Goal: Task Accomplishment & Management: Complete application form

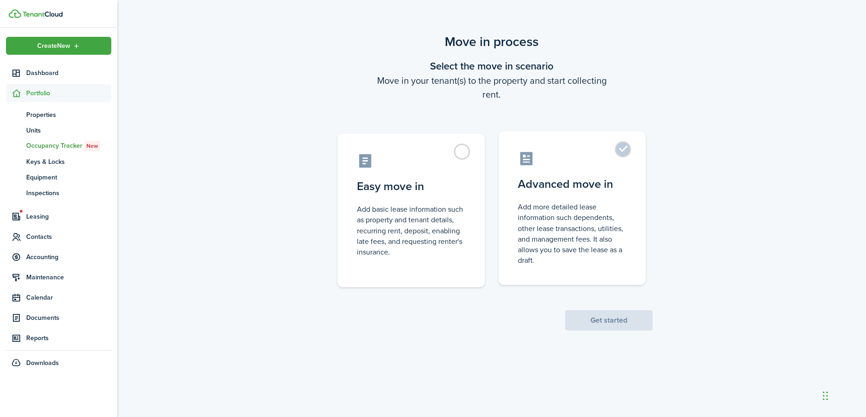
click at [622, 149] on label "Advanced move in Add more detailed lease information such dependents, other lea…" at bounding box center [572, 208] width 147 height 154
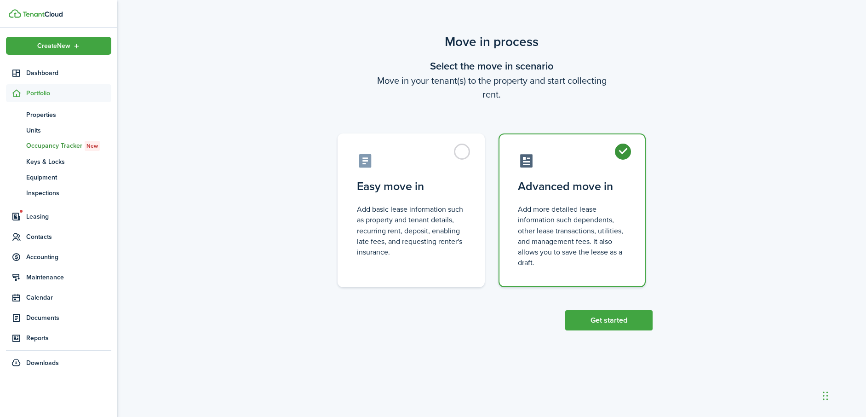
radio input "true"
click at [612, 320] on button "Get started" at bounding box center [608, 320] width 87 height 20
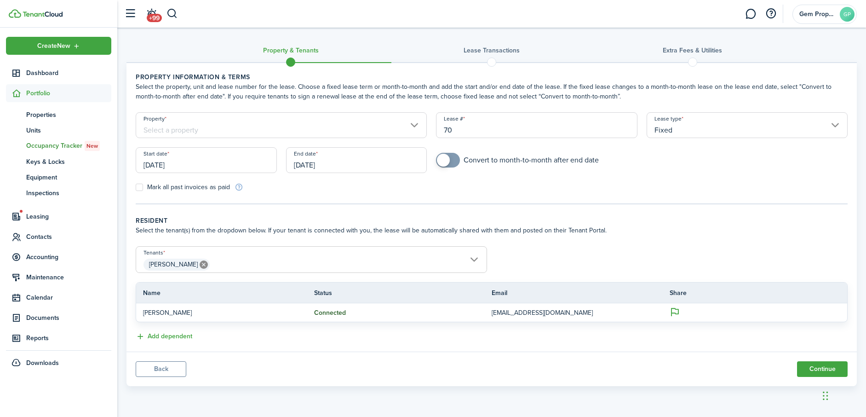
click at [161, 128] on input "Property" at bounding box center [281, 125] width 291 height 26
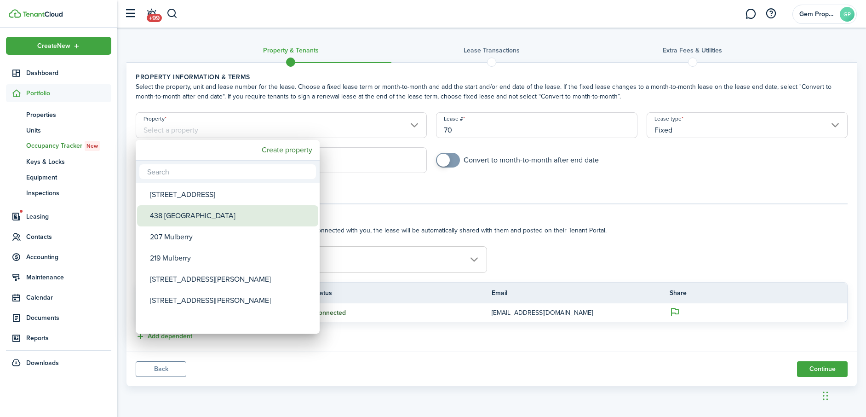
click at [171, 216] on div "438 [GEOGRAPHIC_DATA]" at bounding box center [231, 215] width 163 height 21
type input "438 [GEOGRAPHIC_DATA]"
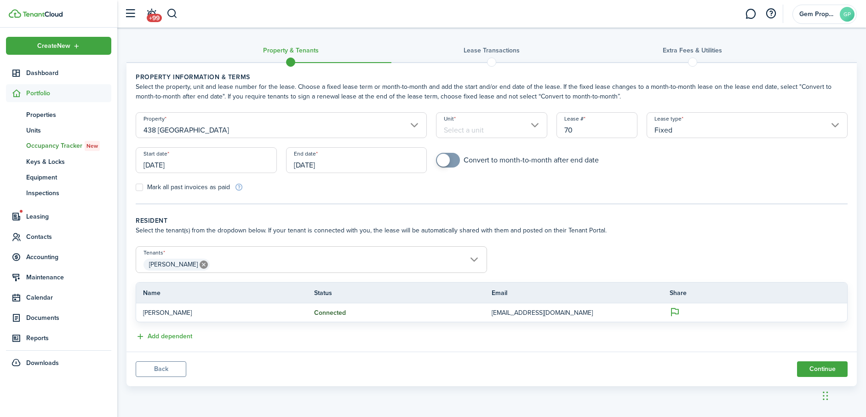
click at [457, 127] on input "Unit" at bounding box center [491, 125] width 111 height 26
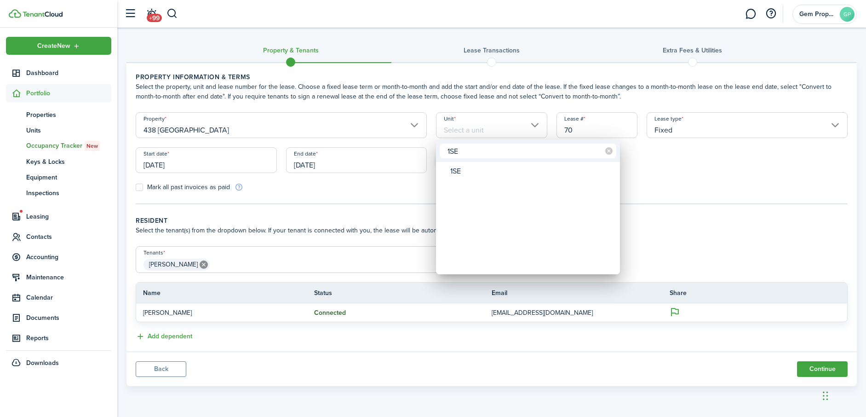
type input "1SE"
click at [373, 197] on div at bounding box center [432, 208] width 1013 height 564
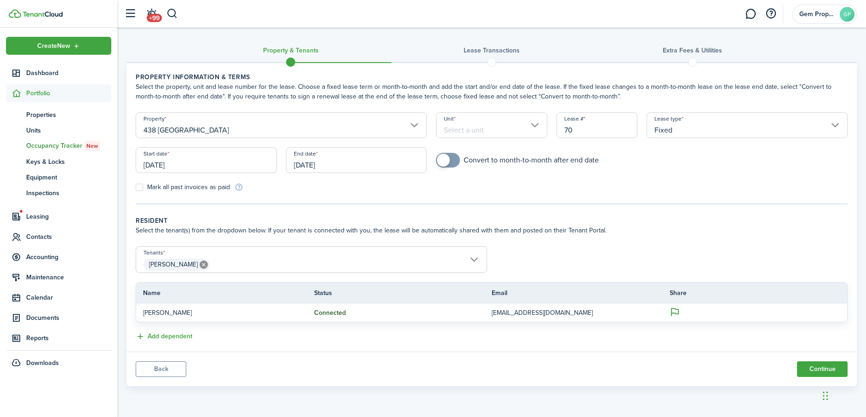
checkbox input "true"
click at [453, 161] on span at bounding box center [447, 160] width 9 height 15
click at [312, 166] on input "[DATE]" at bounding box center [356, 160] width 141 height 26
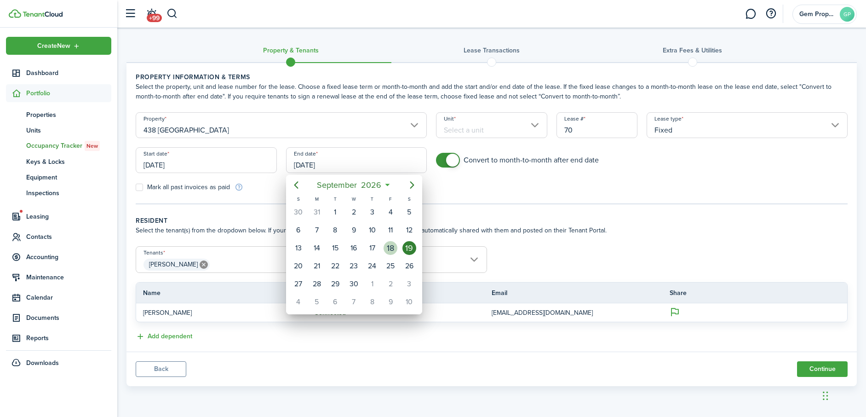
click at [393, 247] on div "18" at bounding box center [391, 248] width 14 height 14
type input "[DATE]"
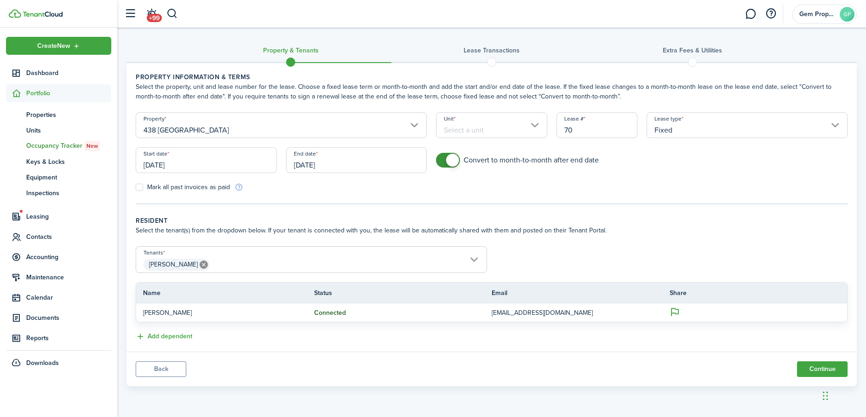
click at [534, 120] on input "Unit" at bounding box center [491, 125] width 111 height 26
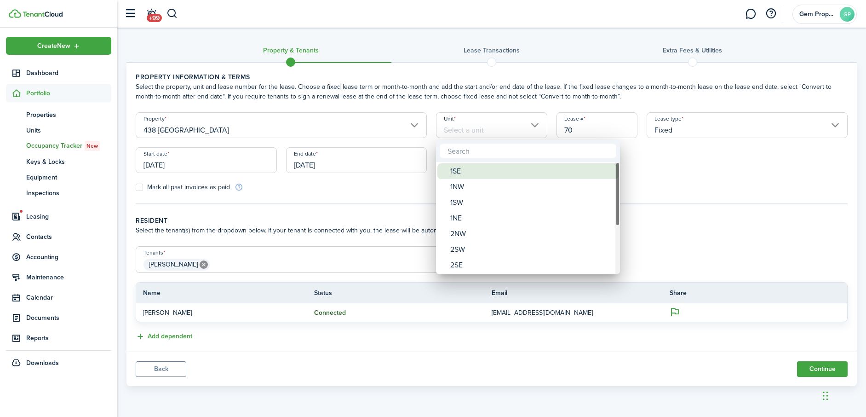
click at [457, 172] on div "1SE" at bounding box center [531, 171] width 163 height 16
type input "1SE"
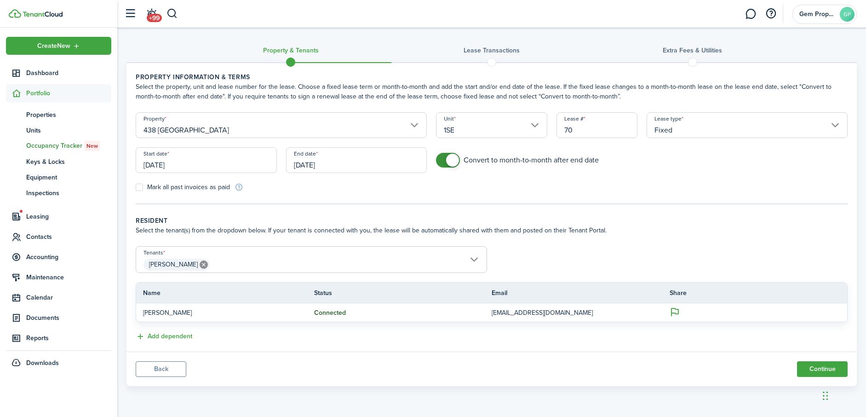
click at [196, 161] on input "[DATE]" at bounding box center [206, 160] width 141 height 26
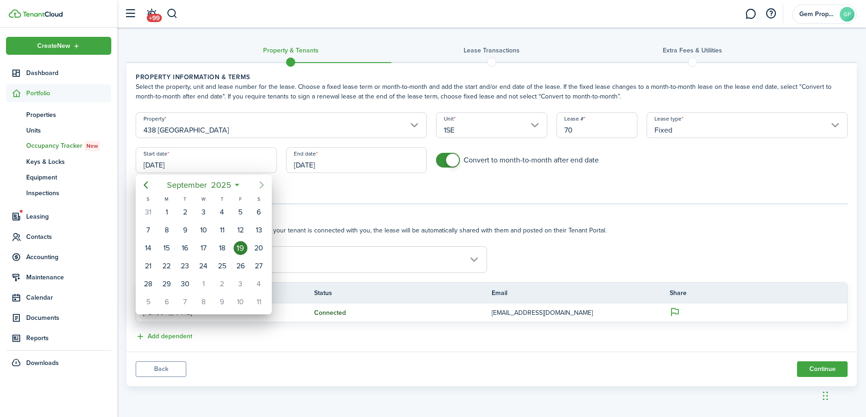
click at [263, 189] on icon "Next page" at bounding box center [261, 184] width 11 height 11
click at [208, 214] on div "1" at bounding box center [203, 212] width 14 height 14
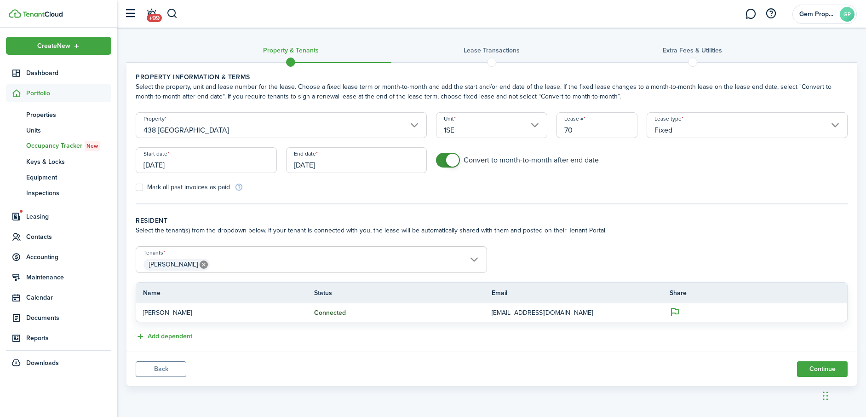
click at [208, 214] on panel-main-body "Property information & terms Select the property, unit and lease number for the…" at bounding box center [491, 207] width 730 height 288
click at [179, 158] on input "[DATE]" at bounding box center [206, 160] width 141 height 26
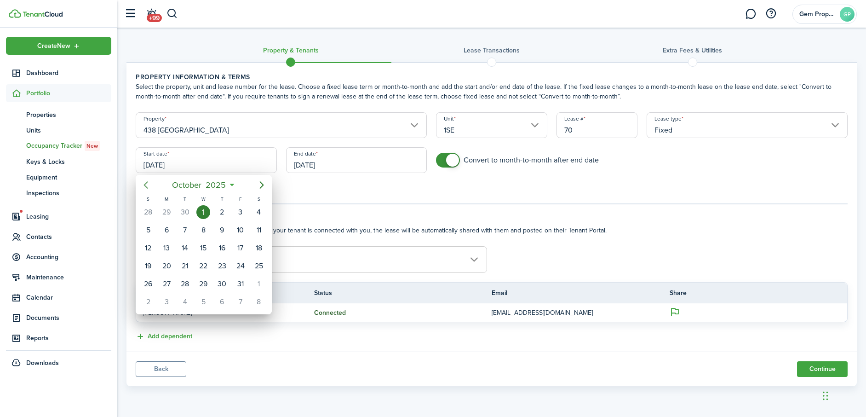
click at [147, 191] on mbsc-button "Previous page" at bounding box center [146, 185] width 18 height 18
click at [240, 243] on div "19" at bounding box center [241, 248] width 14 height 14
type input "[DATE]"
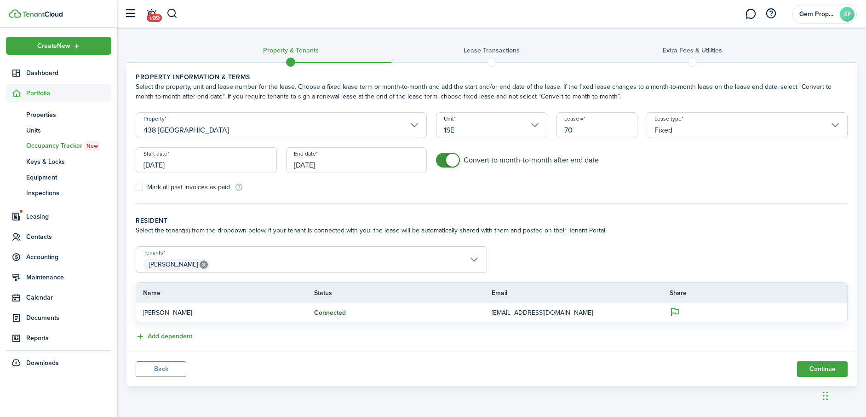
click at [314, 191] on div "Mark all past invoices as paid" at bounding box center [311, 187] width 361 height 10
click at [339, 198] on tc-wizard-step "Property information & terms Select the property, unit and lease number for the…" at bounding box center [492, 138] width 712 height 132
click at [216, 219] on wizard-step-header-title "Resident" at bounding box center [492, 221] width 712 height 10
click at [818, 366] on button "Continue" at bounding box center [822, 369] width 51 height 16
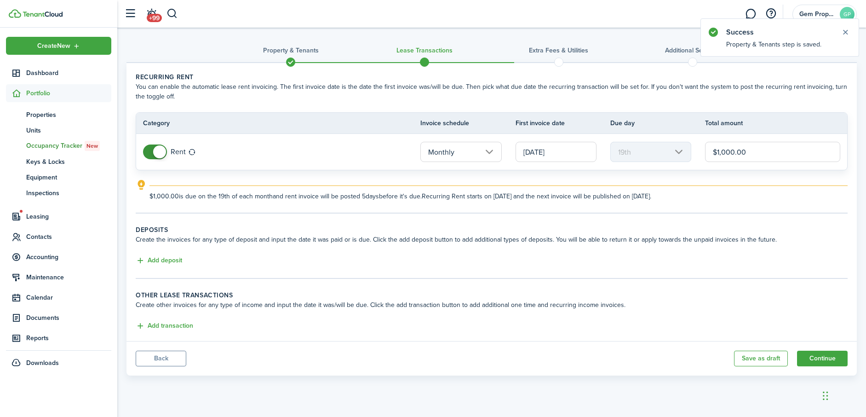
click at [554, 155] on input "[DATE]" at bounding box center [556, 152] width 81 height 20
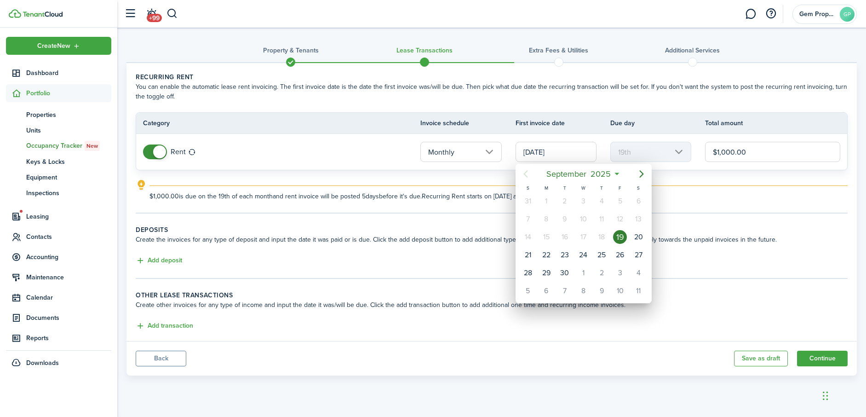
click at [540, 103] on div at bounding box center [432, 208] width 1013 height 564
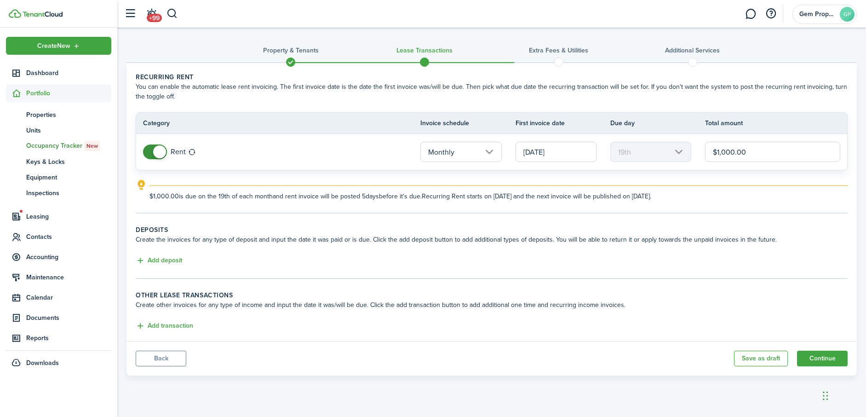
drag, startPoint x: 802, startPoint y: 154, endPoint x: 616, endPoint y: 162, distance: 186.5
click at [616, 162] on tr "Rent Monthly [DATE] 19th $1,000.00" at bounding box center [491, 152] width 711 height 36
type input "$429.96"
click at [503, 347] on panel-main-footer "Back Save as draft Continue" at bounding box center [491, 358] width 730 height 34
click at [161, 257] on button "Add deposit" at bounding box center [159, 260] width 46 height 11
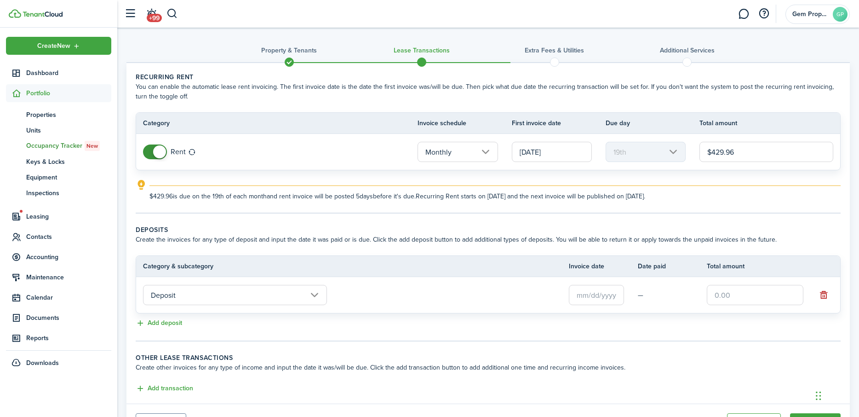
click at [249, 296] on input "Deposit" at bounding box center [235, 295] width 184 height 20
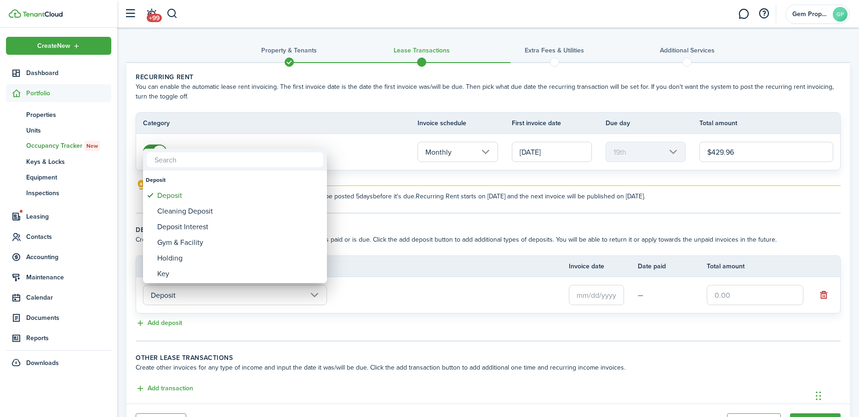
click at [210, 157] on input "text" at bounding box center [235, 159] width 177 height 15
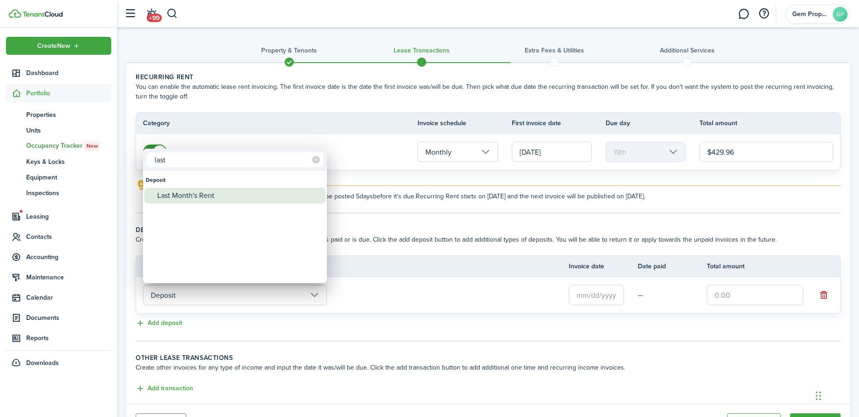
type input "last"
click at [219, 196] on div "Last Month's Rent" at bounding box center [238, 196] width 163 height 16
type input "Deposit / Last Month's Rent"
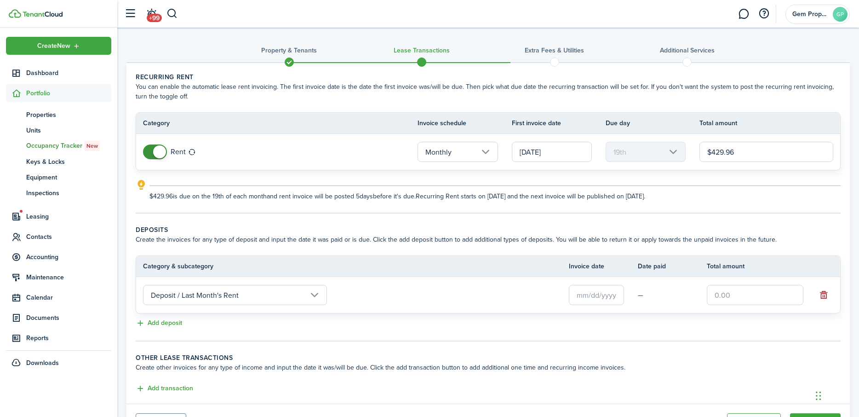
click at [590, 302] on input "text" at bounding box center [596, 295] width 55 height 20
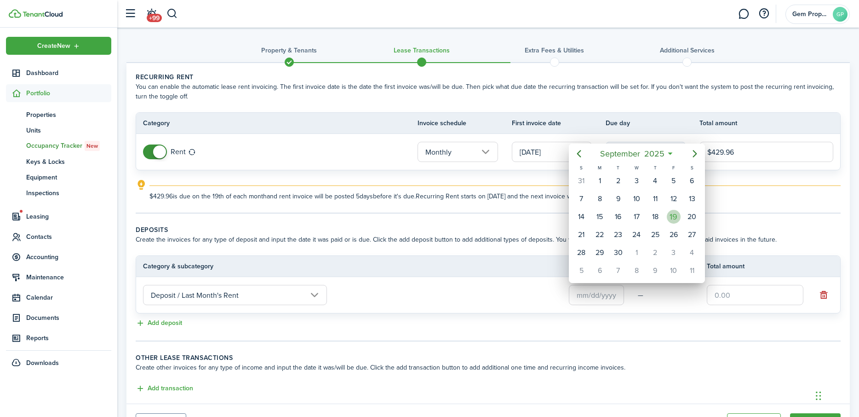
click at [677, 219] on div "19" at bounding box center [674, 217] width 14 height 14
type input "[DATE]"
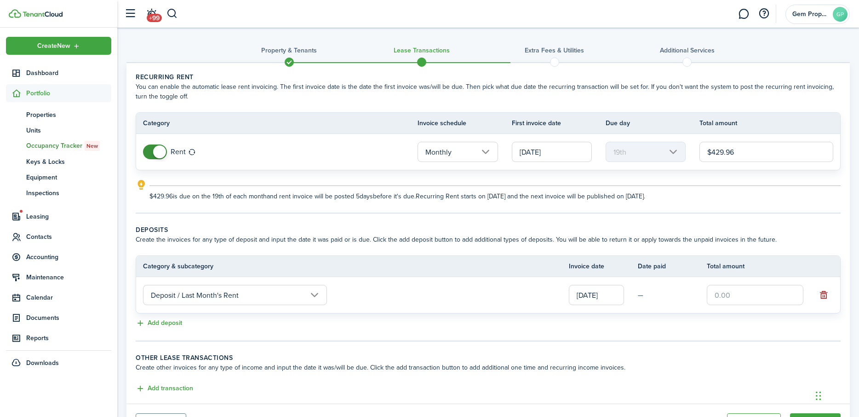
click at [737, 286] on input "text" at bounding box center [755, 295] width 97 height 20
type input "$1,075.00"
click at [533, 299] on td "Deposit / Last Month's Rent" at bounding box center [352, 294] width 433 height 25
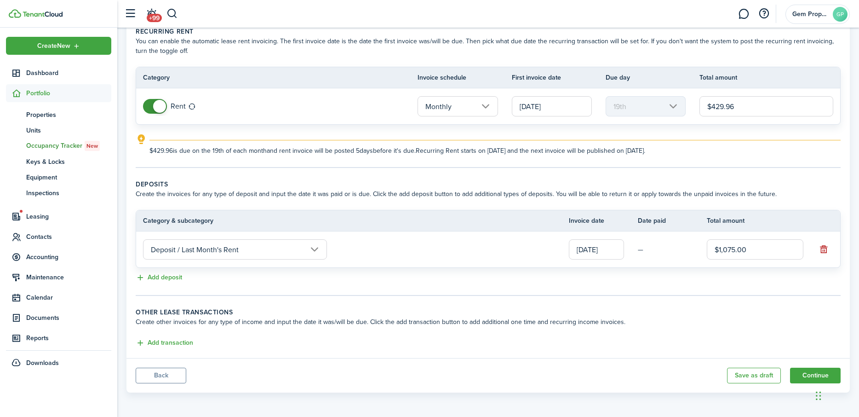
scroll to position [46, 0]
click at [806, 373] on button "Continue" at bounding box center [815, 375] width 51 height 16
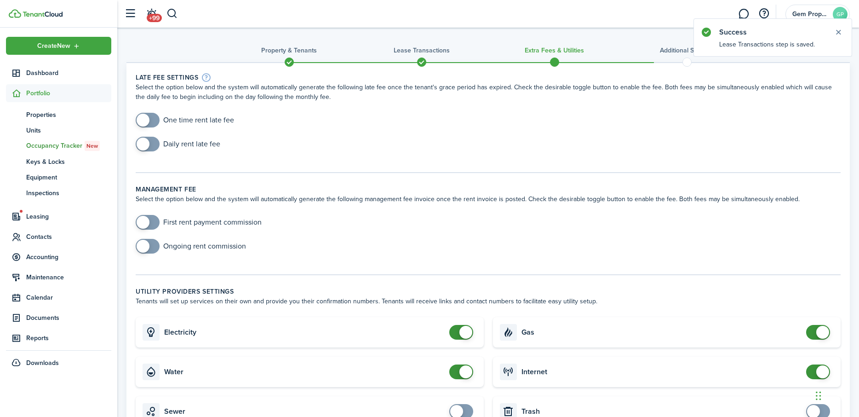
checkbox input "true"
click at [149, 122] on span at bounding box center [143, 120] width 13 height 13
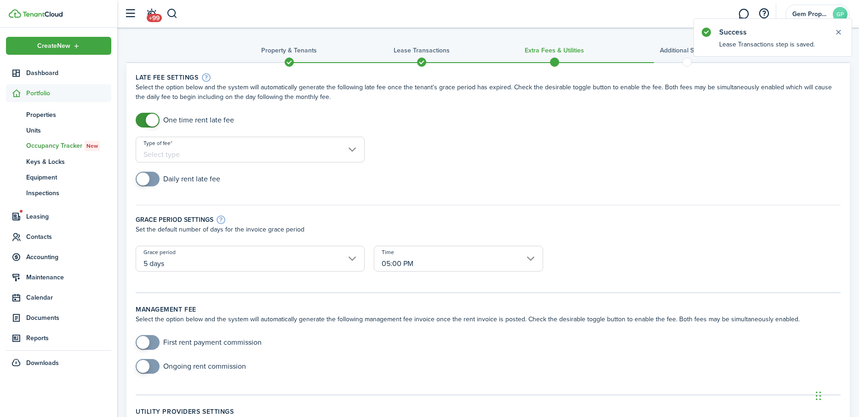
click at [236, 153] on input "Type of fee" at bounding box center [250, 150] width 229 height 26
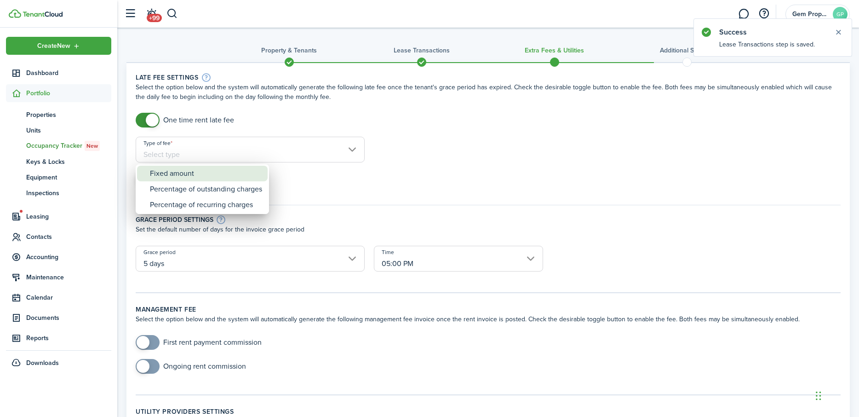
click at [238, 170] on div "Fixed amount" at bounding box center [206, 174] width 112 height 16
type input "Fixed amount"
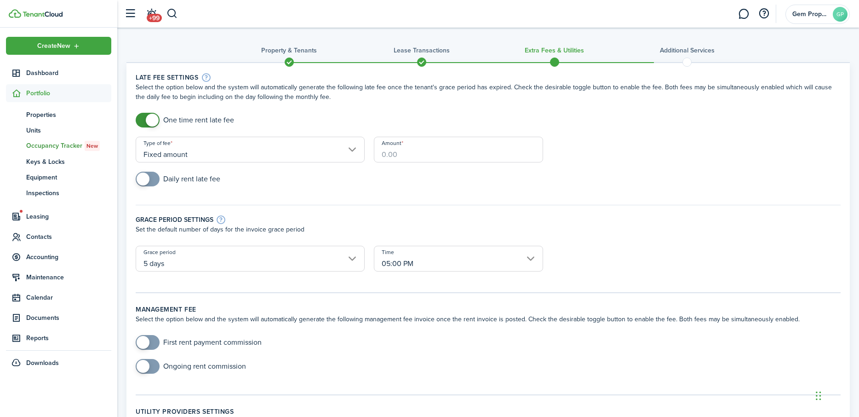
click at [426, 151] on input "Amount" at bounding box center [458, 150] width 169 height 26
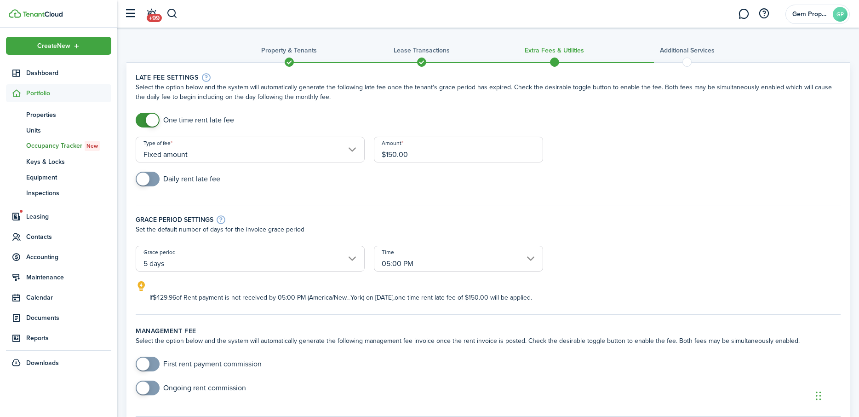
type input "$150.00"
click at [283, 176] on div "Daily rent late fee" at bounding box center [488, 184] width 714 height 24
click at [308, 255] on input "5 days" at bounding box center [250, 259] width 229 height 26
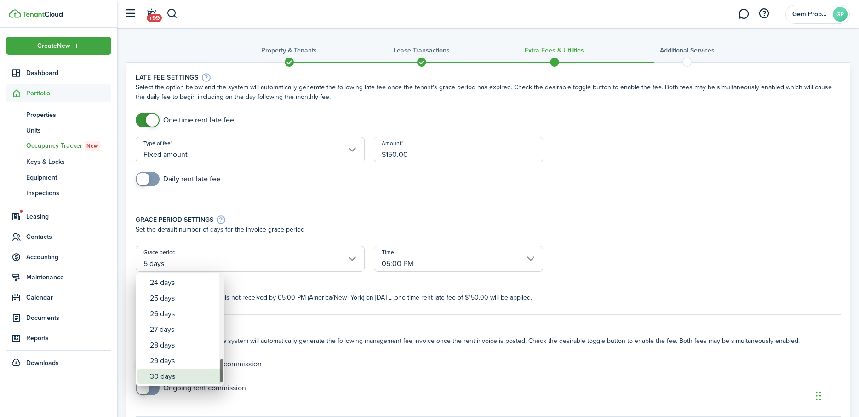
click at [197, 377] on div "30 days" at bounding box center [183, 376] width 67 height 16
type input "30 days"
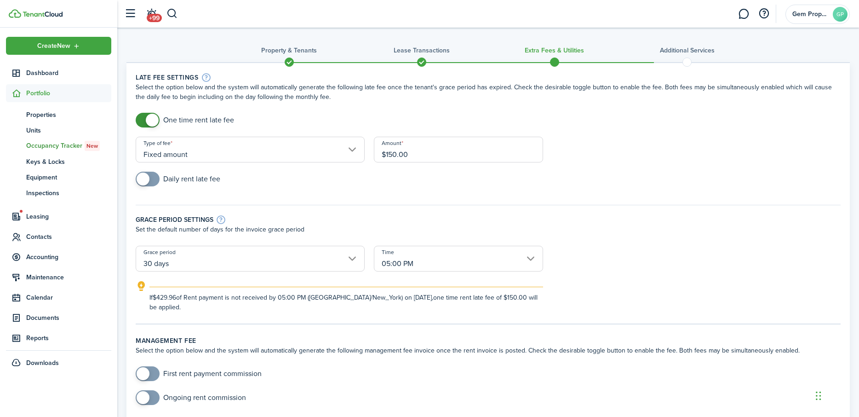
click at [230, 191] on div "Daily rent late fee" at bounding box center [488, 184] width 714 height 24
click at [270, 174] on div "Daily rent late fee" at bounding box center [488, 184] width 714 height 24
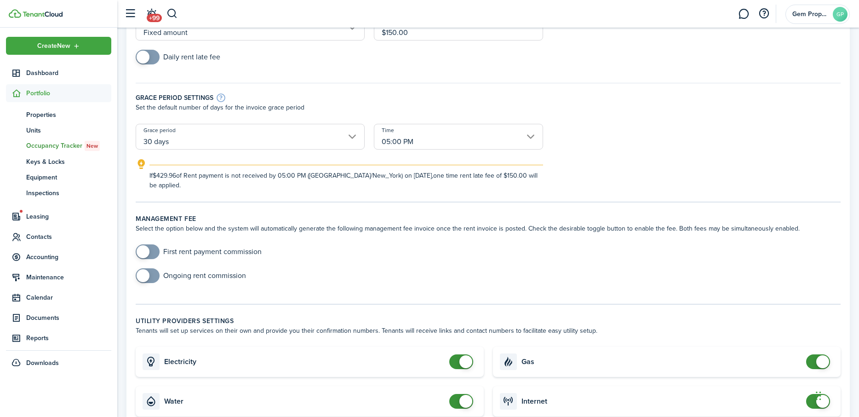
scroll to position [184, 0]
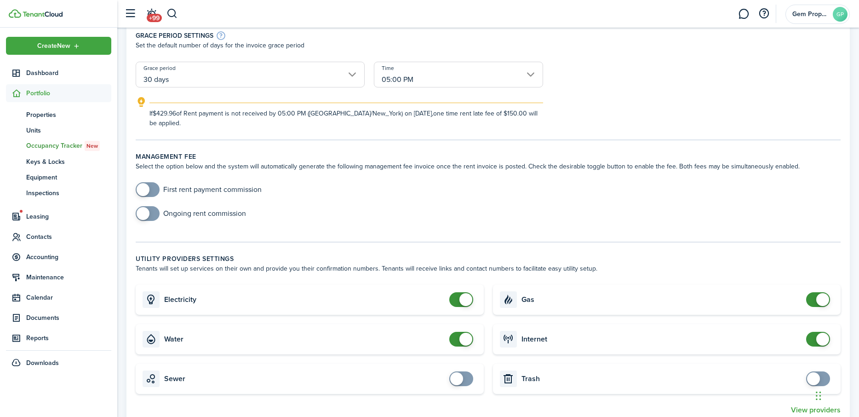
click at [447, 80] on input "05:00 PM" at bounding box center [458, 75] width 169 height 26
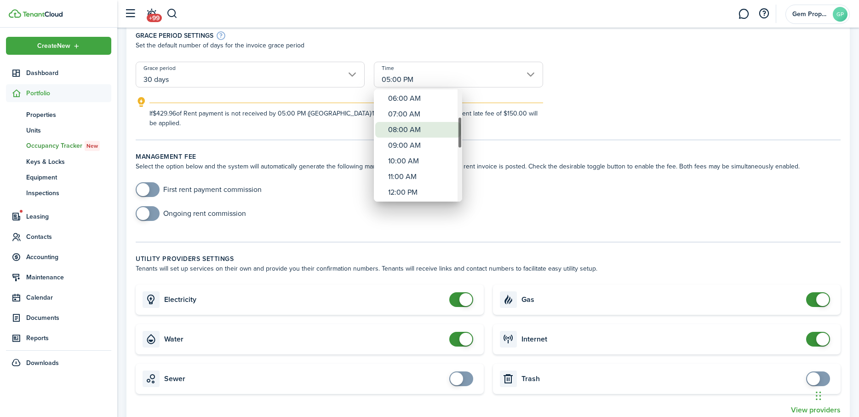
click at [420, 128] on div "08:00 AM" at bounding box center [421, 130] width 67 height 16
type input "08:00 AM"
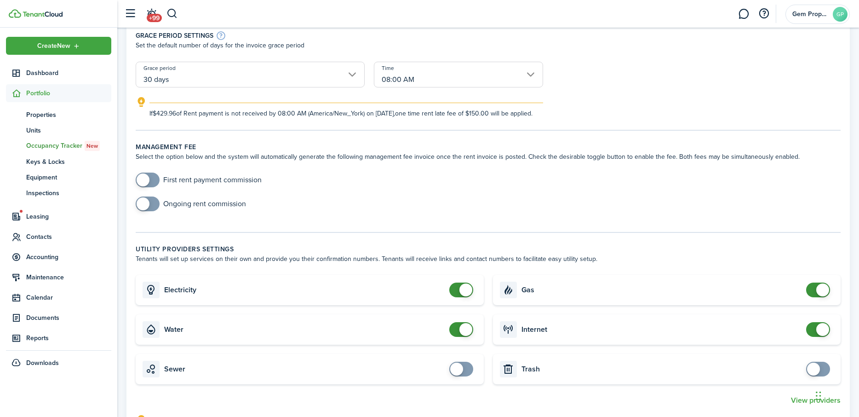
click at [386, 206] on form "First rent payment commission Ongoing rent commission" at bounding box center [488, 196] width 714 height 48
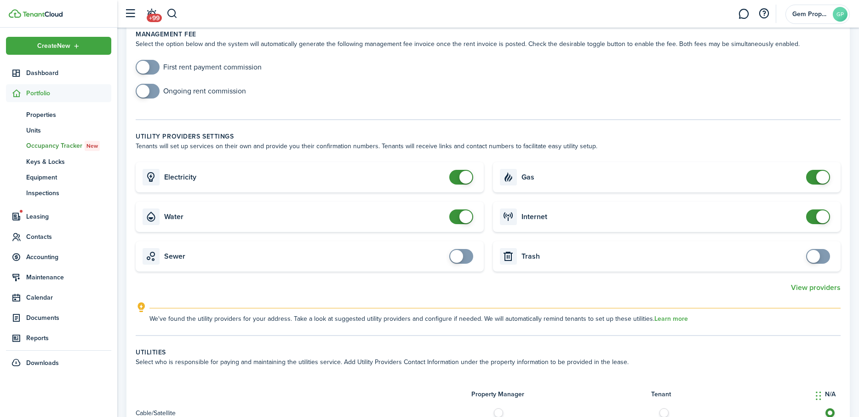
scroll to position [322, 0]
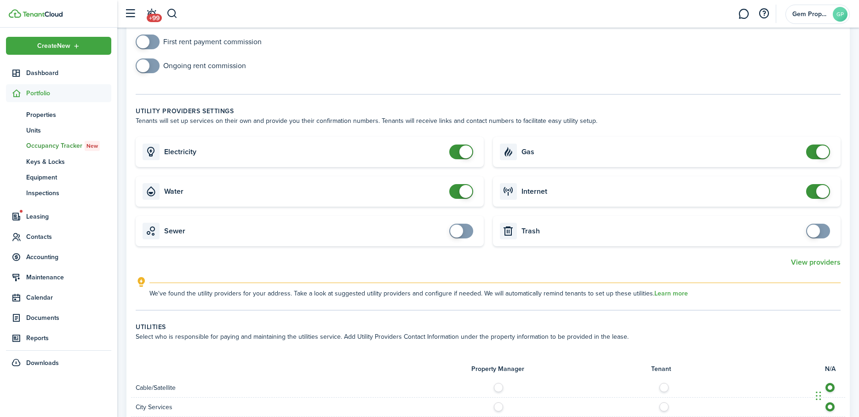
checkbox input "false"
click at [461, 198] on span at bounding box center [466, 191] width 13 height 13
checkbox input "false"
click at [823, 158] on span at bounding box center [822, 151] width 13 height 13
checkbox input "false"
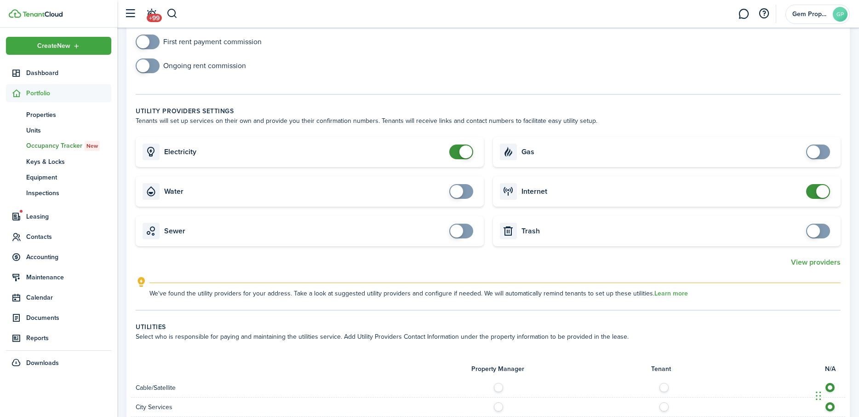
click at [467, 158] on span at bounding box center [466, 151] width 13 height 13
checkbox input "false"
click at [817, 199] on span at bounding box center [818, 191] width 9 height 15
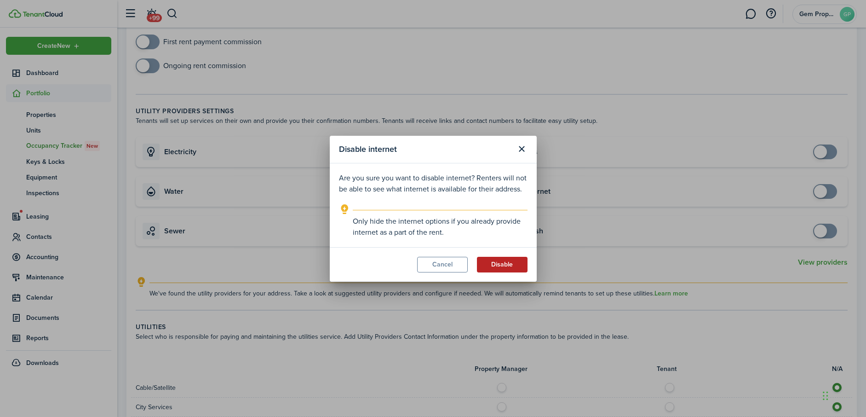
click at [502, 266] on button "Disable" at bounding box center [502, 265] width 51 height 16
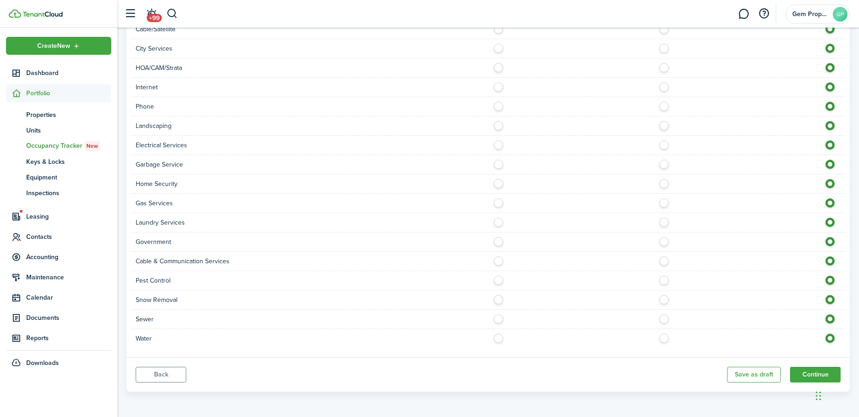
scroll to position [690, 0]
click at [810, 376] on button "Continue" at bounding box center [815, 375] width 51 height 16
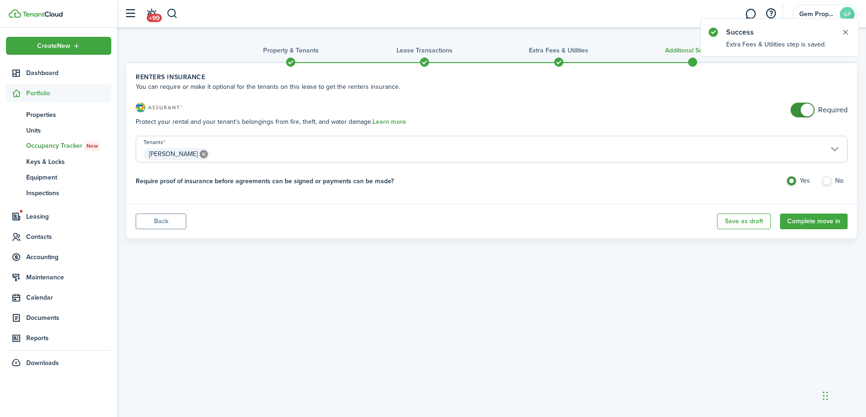
checkbox input "false"
click at [807, 107] on span at bounding box center [807, 109] width 13 height 13
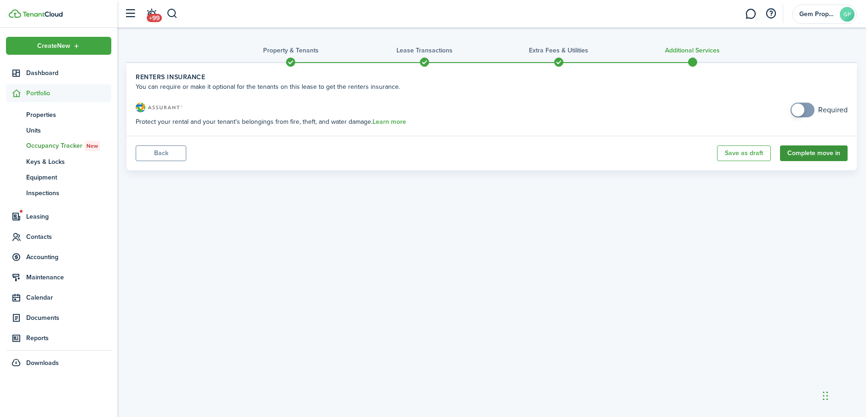
click at [823, 154] on button "Complete move in" at bounding box center [814, 153] width 68 height 16
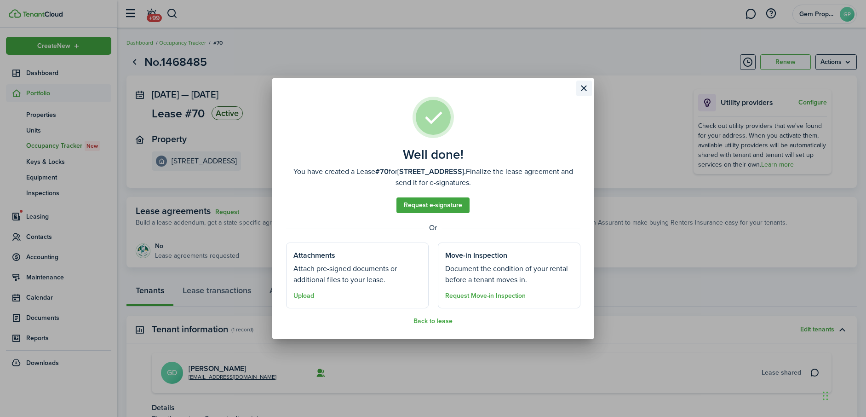
click at [578, 89] on button "Close modal" at bounding box center [584, 88] width 16 height 16
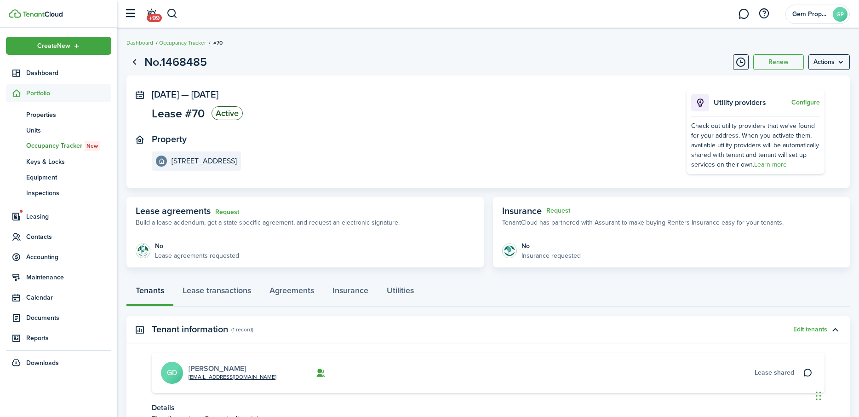
click at [231, 370] on link "[PERSON_NAME]" at bounding box center [217, 368] width 57 height 11
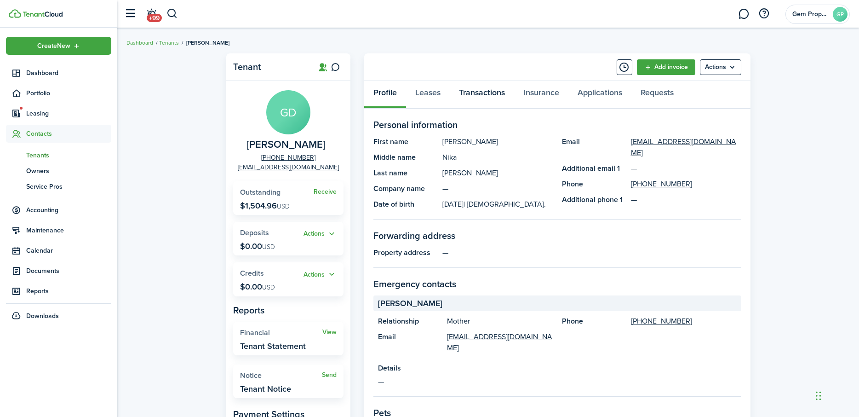
click at [494, 98] on link "Transactions" at bounding box center [482, 95] width 64 height 28
